Goal: Task Accomplishment & Management: Use online tool/utility

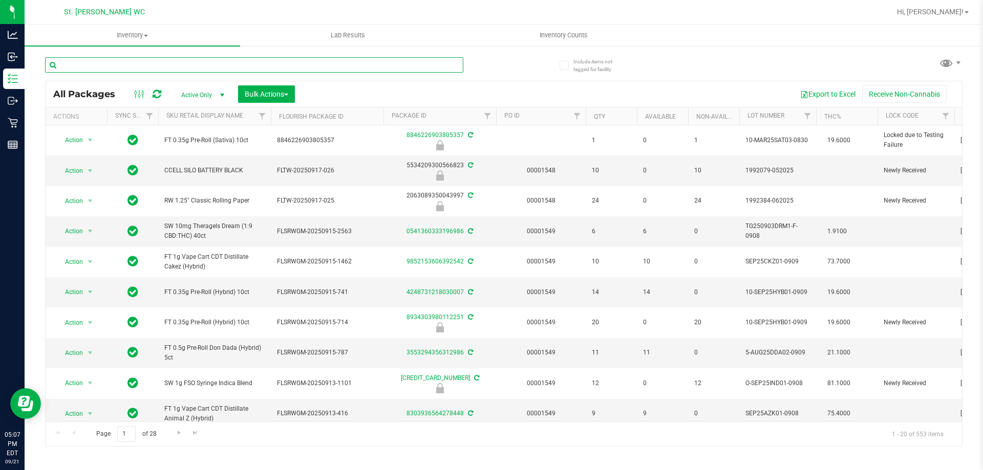
click at [383, 68] on input "text" at bounding box center [254, 64] width 418 height 15
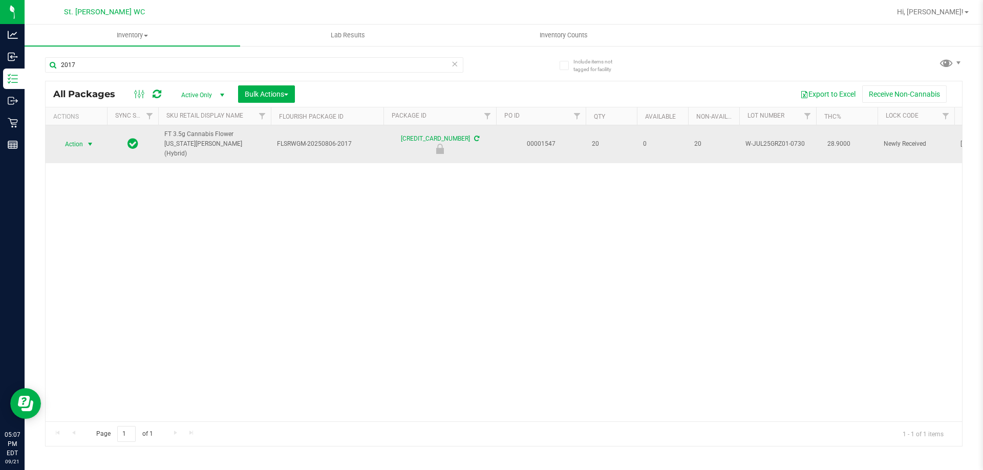
click at [82, 137] on span "Action" at bounding box center [70, 144] width 28 height 14
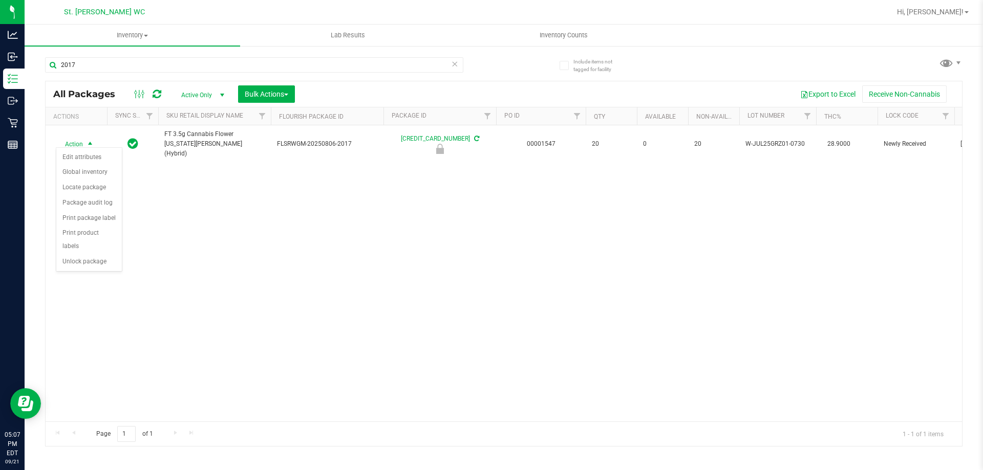
click at [229, 211] on div "Action Action Edit attributes Global inventory Locate package Package audit log…" at bounding box center [504, 273] width 916 height 296
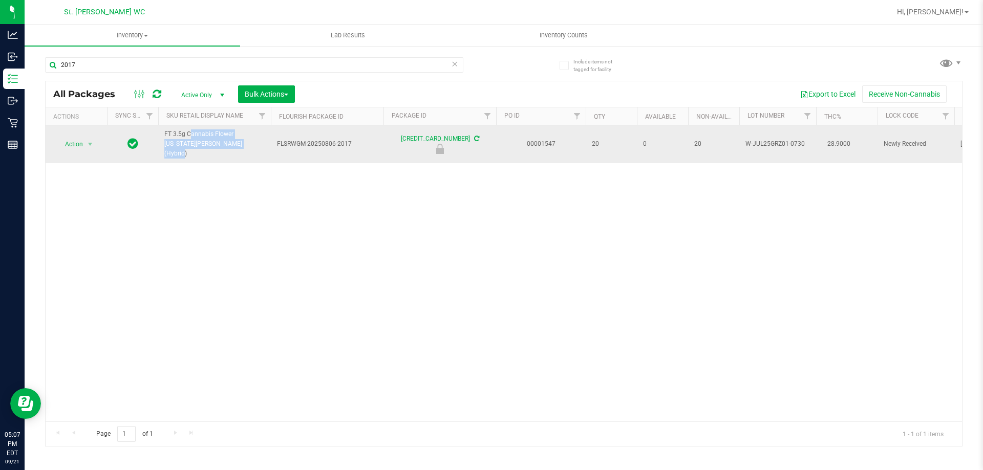
drag, startPoint x: 214, startPoint y: 146, endPoint x: 161, endPoint y: 128, distance: 55.9
click at [161, 128] on td "FT 3.5g Cannabis Flower [US_STATE][PERSON_NAME] (Hybrid)" at bounding box center [214, 144] width 113 height 38
copy span "FT 3.5g Cannabis Flower [US_STATE][PERSON_NAME] (Hybrid)"
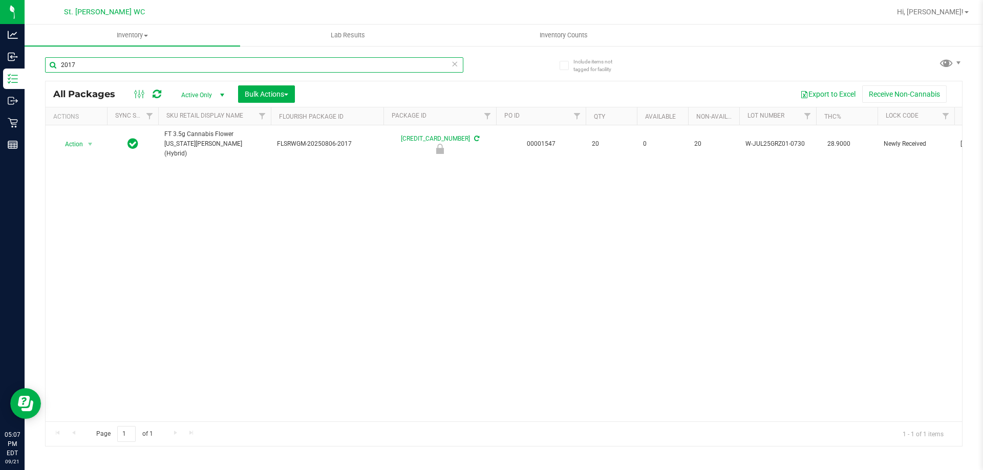
click at [151, 60] on input "2017" at bounding box center [254, 64] width 418 height 15
paste input "FT 3.5g Cannabis Flower [US_STATE][PERSON_NAME] (Hybrid)"
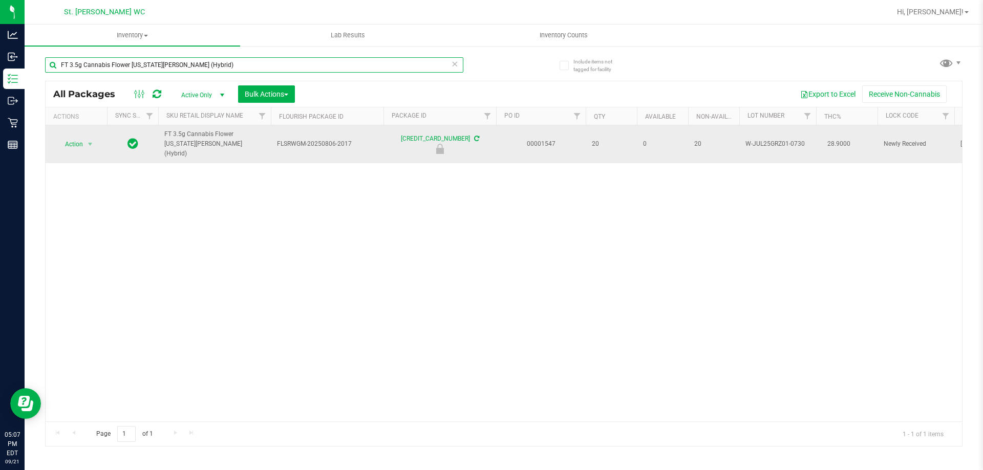
type input "FT 3.5g Cannabis Flower [US_STATE][PERSON_NAME] (Hybrid)"
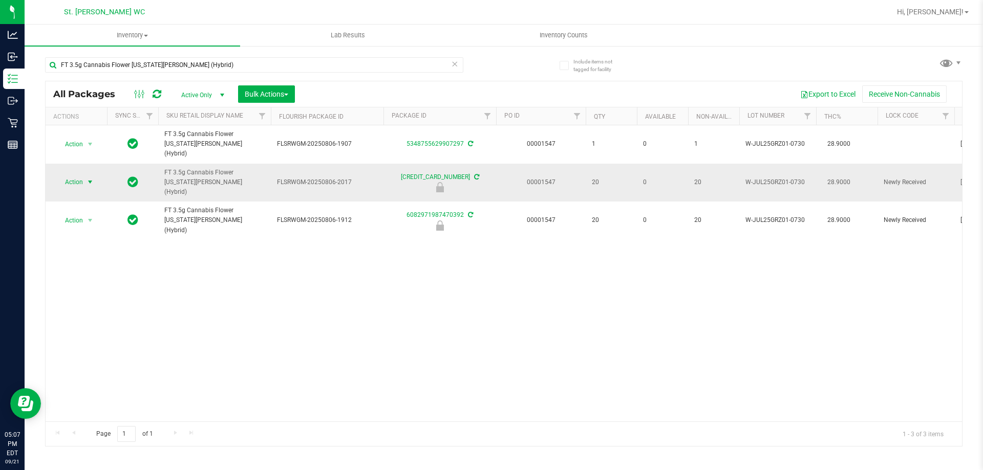
click at [81, 175] on span "Action" at bounding box center [70, 182] width 28 height 14
click at [76, 285] on li "Unlock package" at bounding box center [89, 292] width 66 height 15
